Goal: Check status: Check status

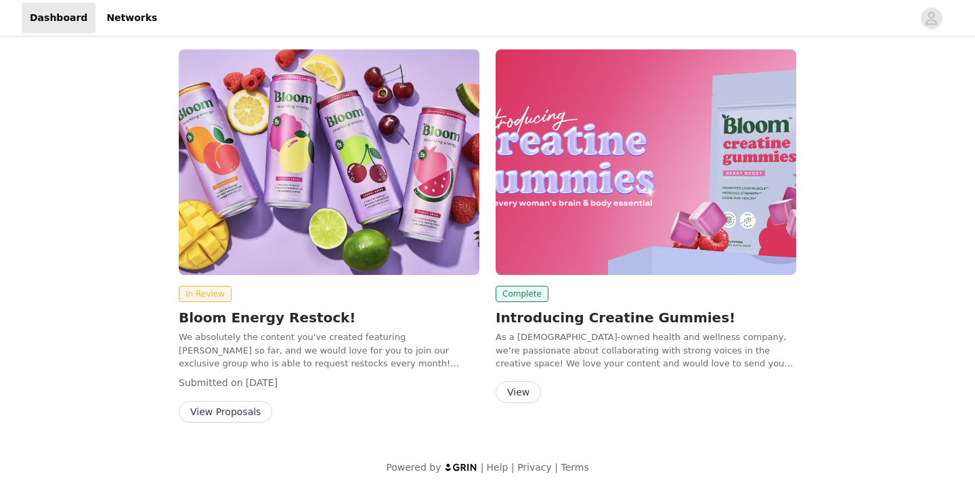
scroll to position [5, 0]
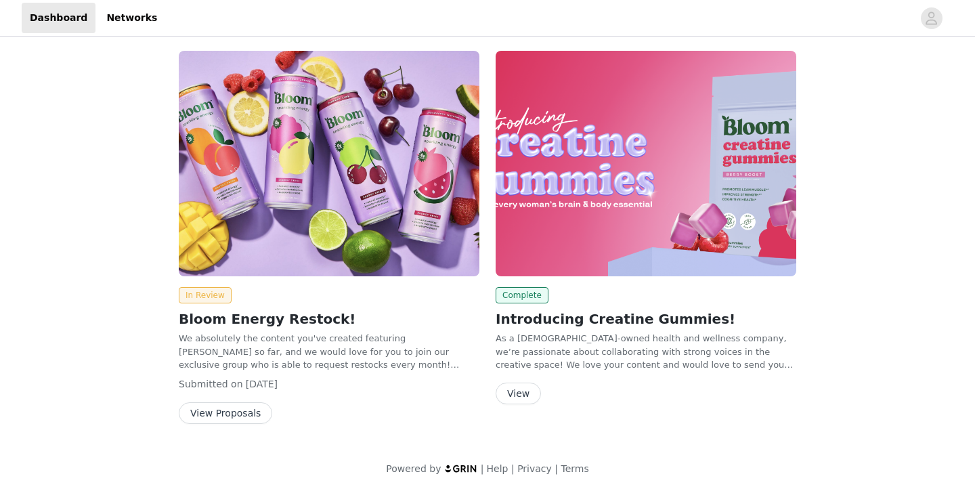
click at [218, 411] on button "View Proposals" at bounding box center [225, 413] width 93 height 22
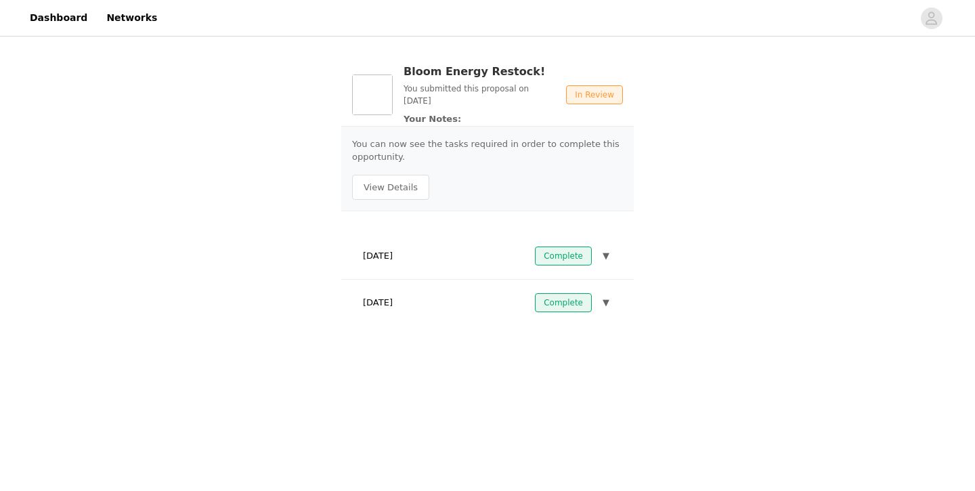
click at [601, 298] on button "▼" at bounding box center [606, 302] width 12 height 19
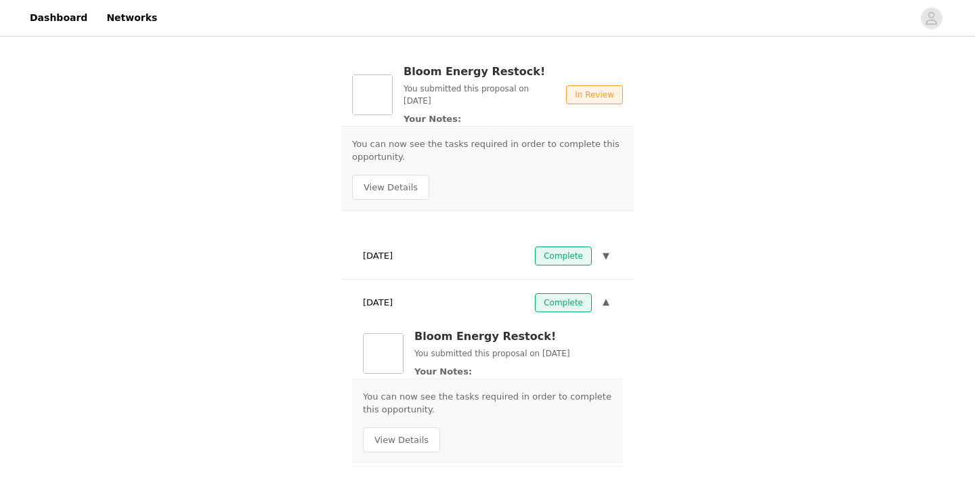
click at [601, 298] on button "▼" at bounding box center [606, 302] width 12 height 19
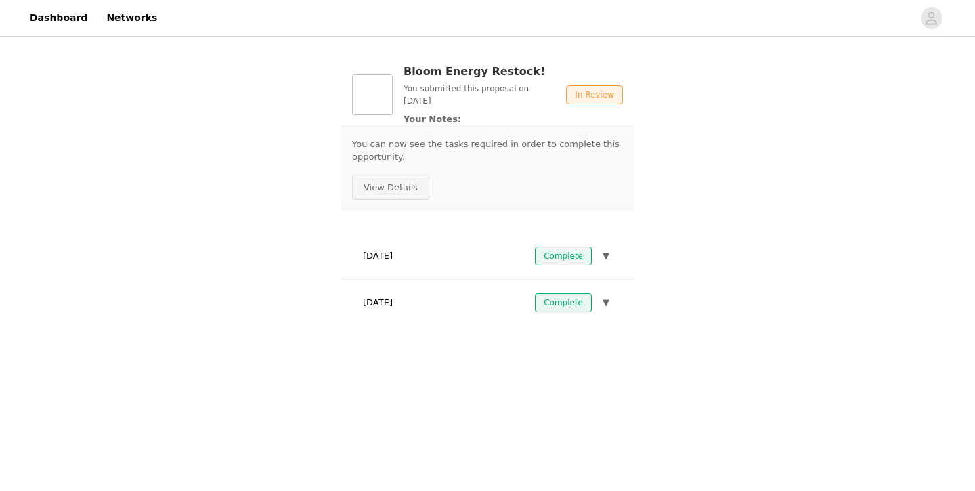
click at [383, 186] on button "View Details" at bounding box center [390, 188] width 77 height 26
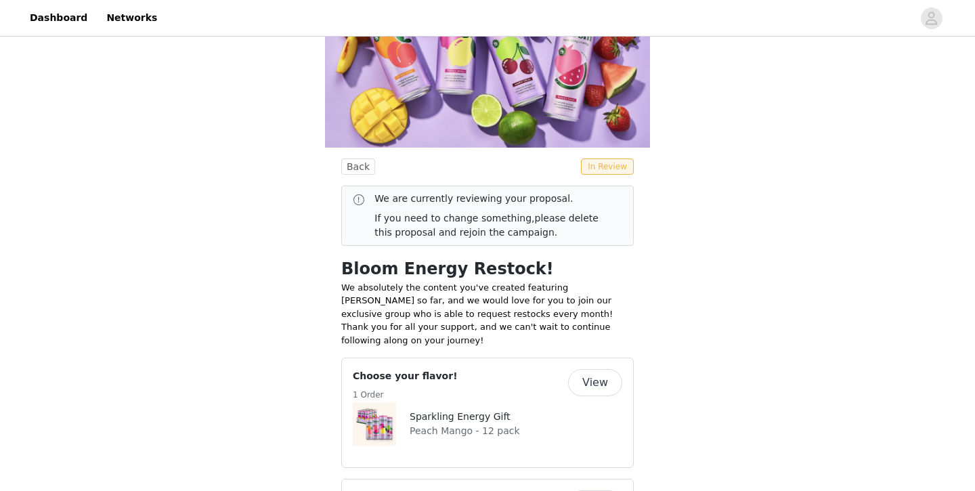
click at [438, 240] on div "We are currently reviewing your proposal. If you need to change something, plea…" at bounding box center [492, 216] width 237 height 48
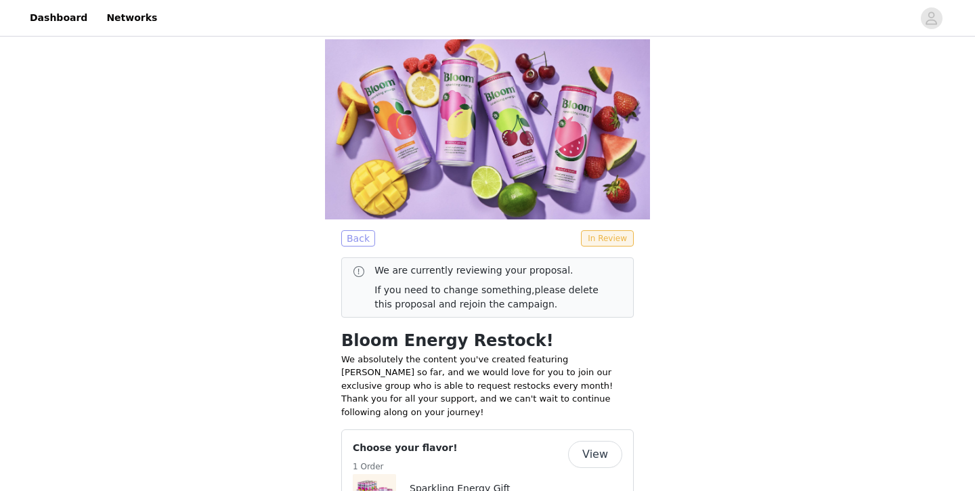
click at [362, 246] on button "Back" at bounding box center [358, 238] width 34 height 16
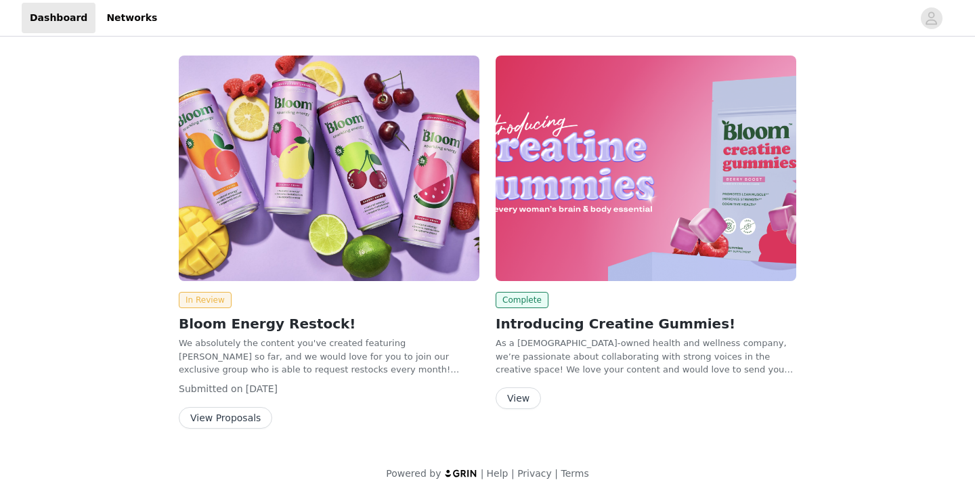
click at [223, 416] on button "View Proposals" at bounding box center [225, 418] width 93 height 22
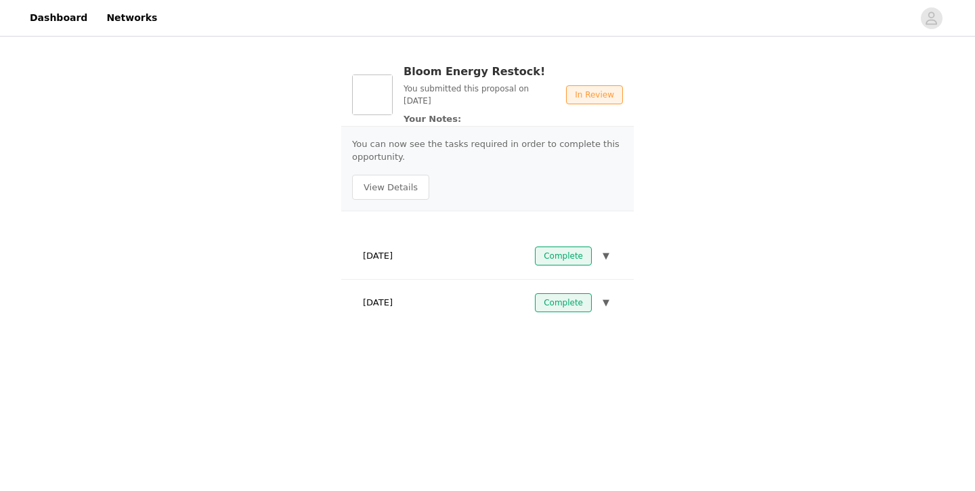
click at [451, 114] on p "Your Notes:" at bounding box center [480, 119] width 152 height 14
click at [451, 119] on p "Your Notes:" at bounding box center [480, 119] width 152 height 14
click at [446, 139] on p "You can now see the tasks required in order to complete this opportunity." at bounding box center [487, 150] width 271 height 26
drag, startPoint x: 446, startPoint y: 141, endPoint x: 446, endPoint y: 161, distance: 20.3
click at [446, 161] on p "You can now see the tasks required in order to complete this opportunity." at bounding box center [487, 150] width 271 height 26
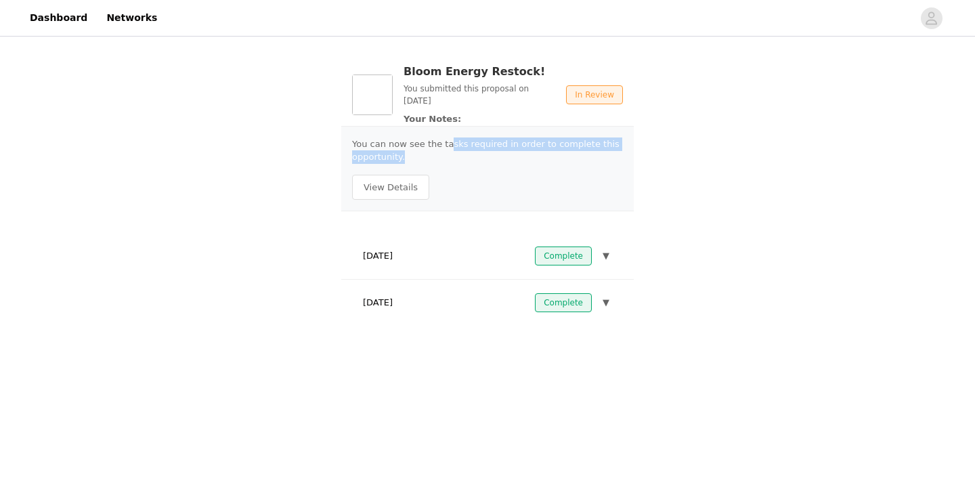
click at [446, 161] on p "You can now see the tasks required in order to complete this opportunity." at bounding box center [487, 150] width 271 height 26
